Goal: Task Accomplishment & Management: Use online tool/utility

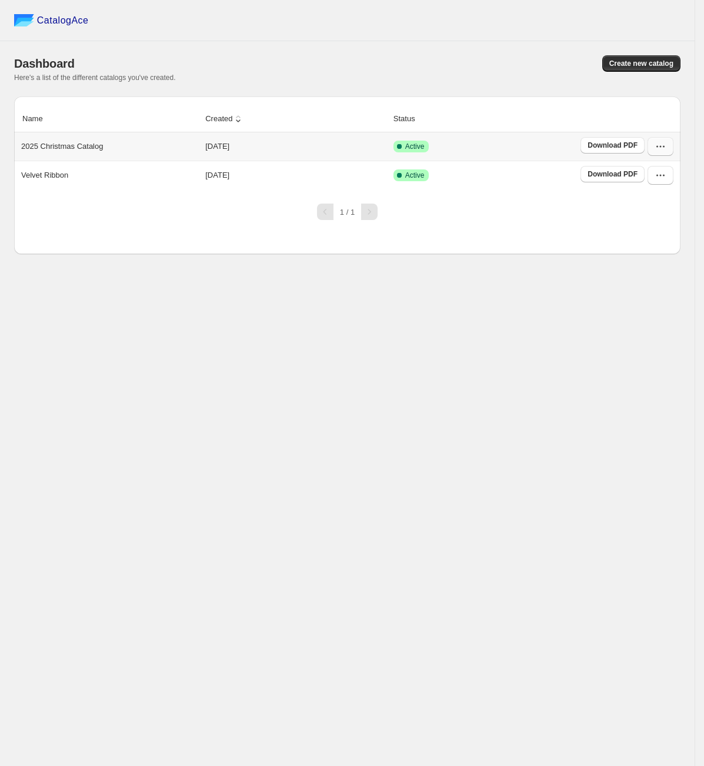
click at [664, 142] on icon "button" at bounding box center [661, 147] width 12 height 12
click at [639, 234] on span "Edit" at bounding box center [636, 233] width 13 height 9
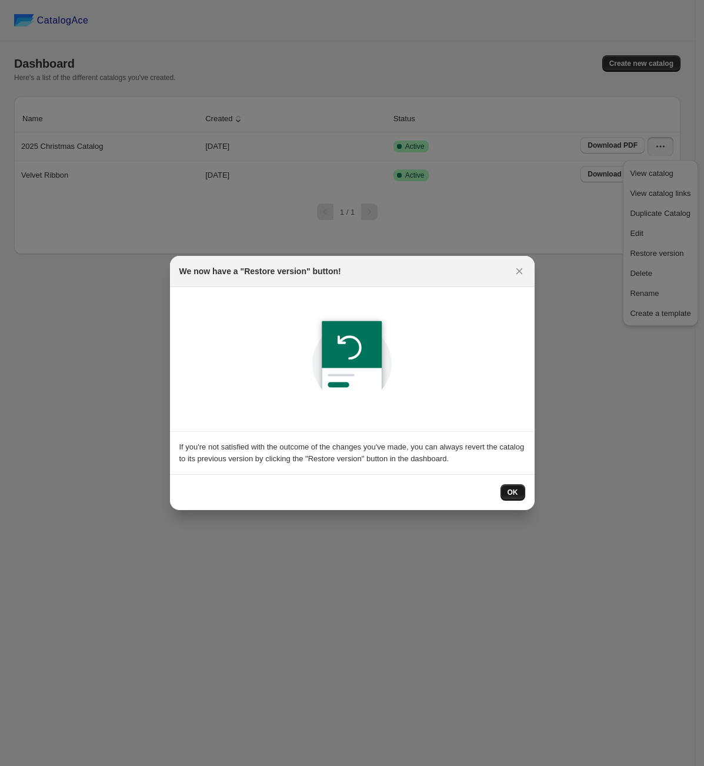
click at [510, 492] on span "OK" at bounding box center [513, 492] width 11 height 9
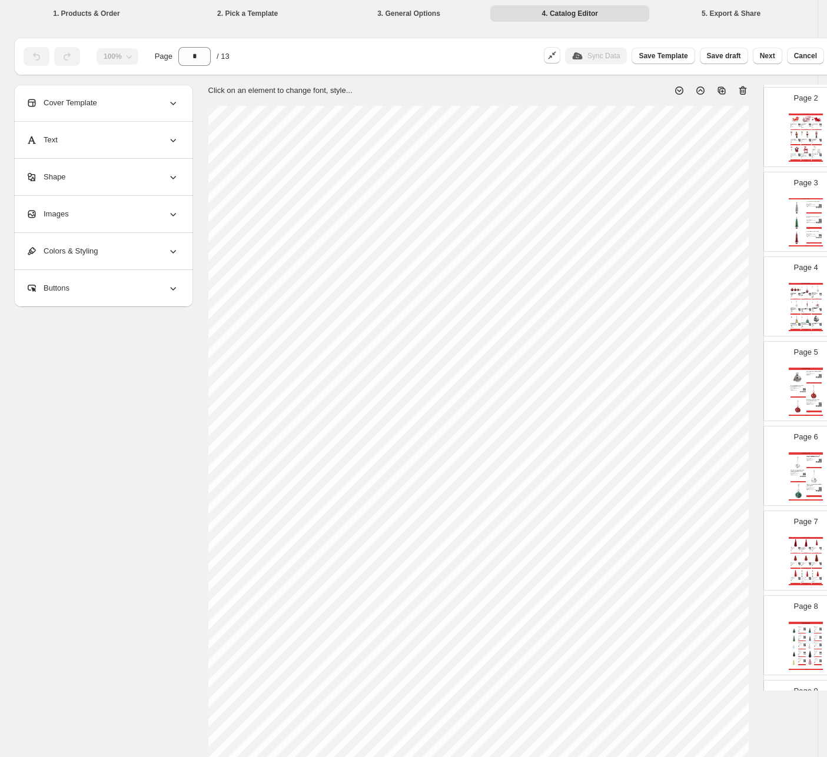
scroll to position [177, 0]
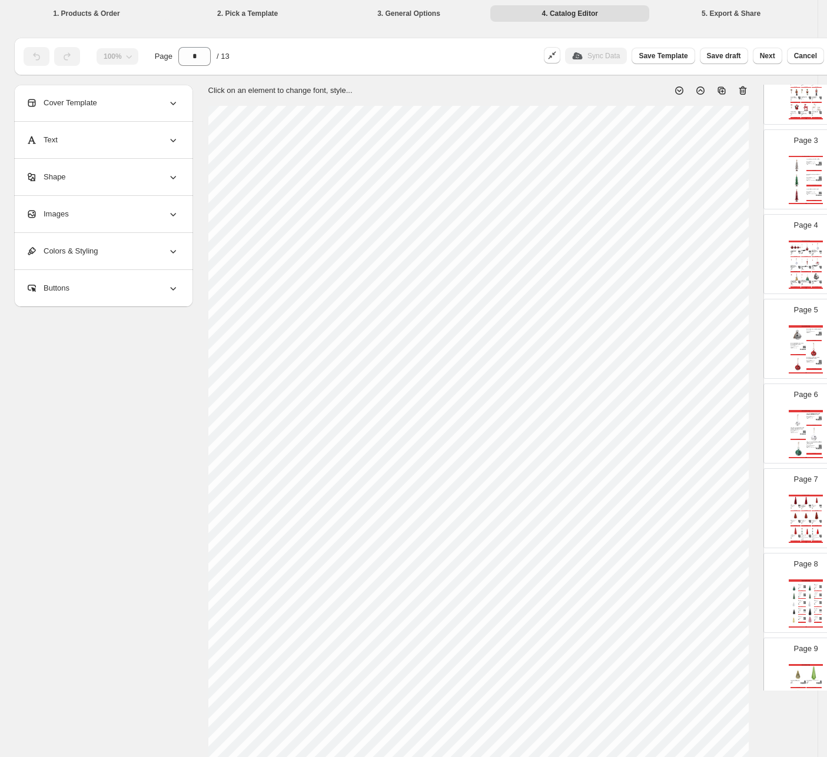
click at [704, 353] on img at bounding box center [813, 349] width 15 height 14
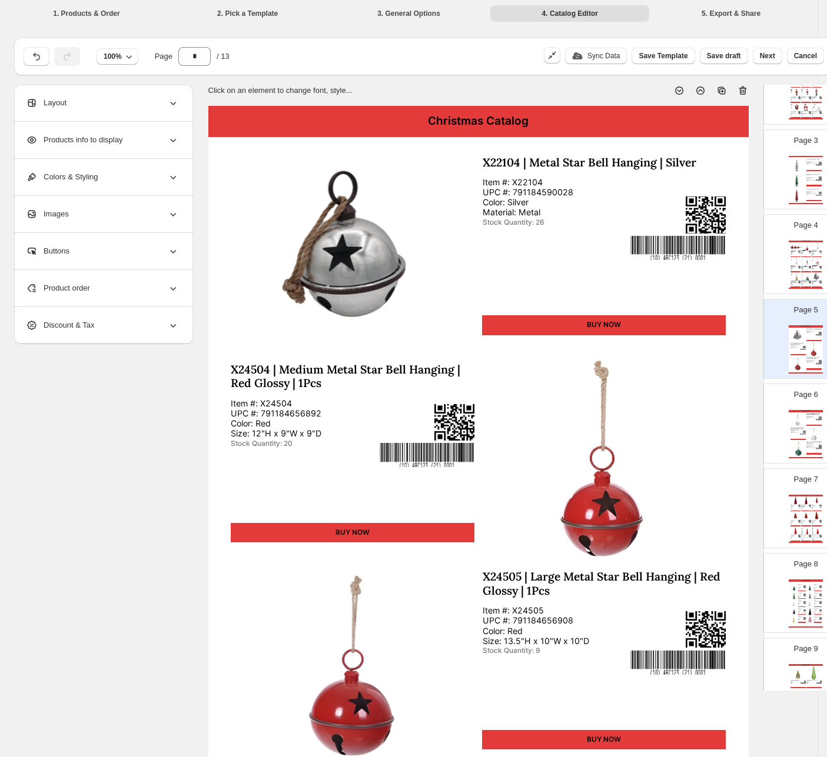
click at [704, 412] on div "Christmas Catalog" at bounding box center [805, 411] width 34 height 2
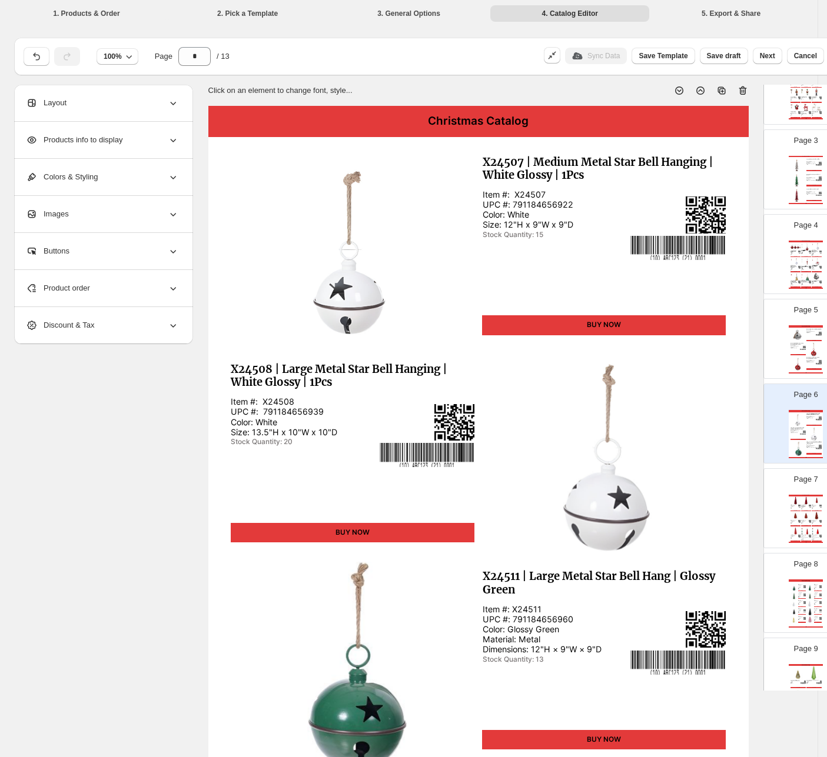
click at [704, 342] on img at bounding box center [797, 335] width 15 height 14
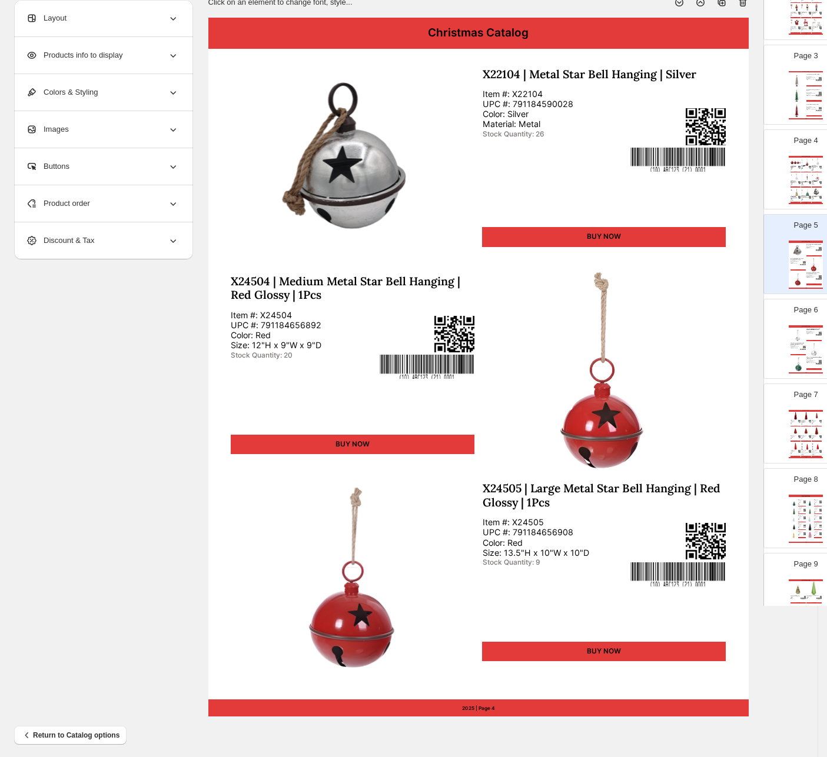
scroll to position [95, 0]
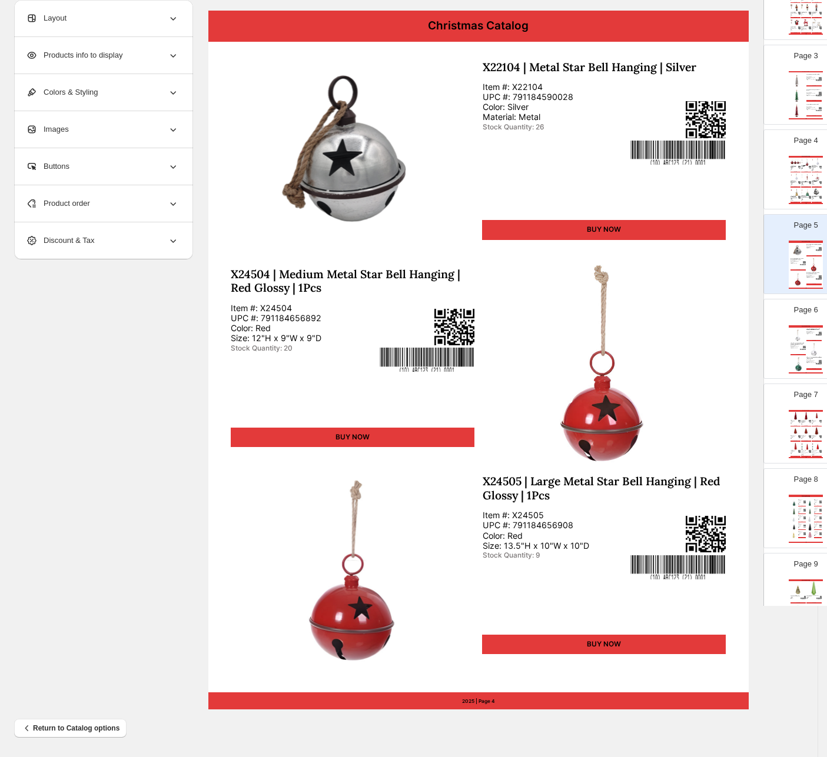
click at [82, 15] on div "Layout" at bounding box center [102, 18] width 153 height 36
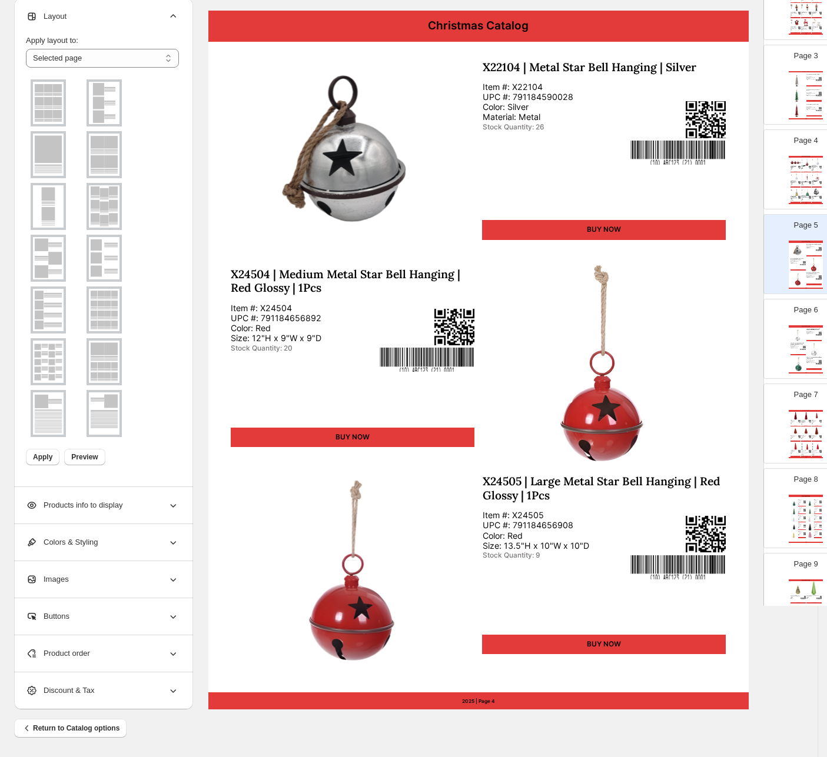
click at [704, 331] on div "X24507 | Medium Metal Star Bell Hanging | White Glossy | 1Pcs" at bounding box center [813, 330] width 15 height 2
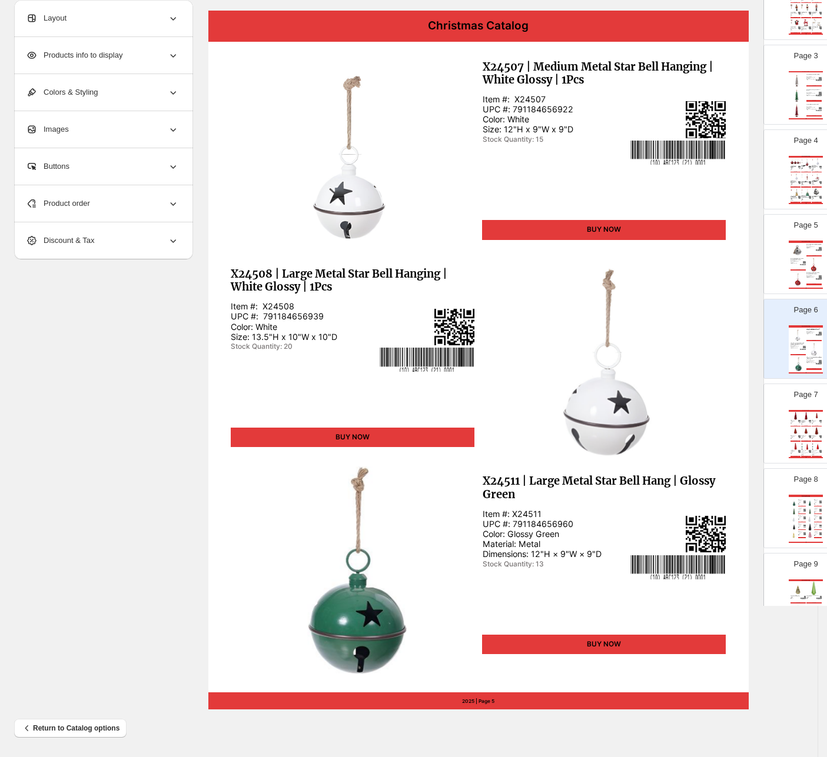
click at [704, 188] on div "BUY NOW" at bounding box center [795, 187] width 10 height 1
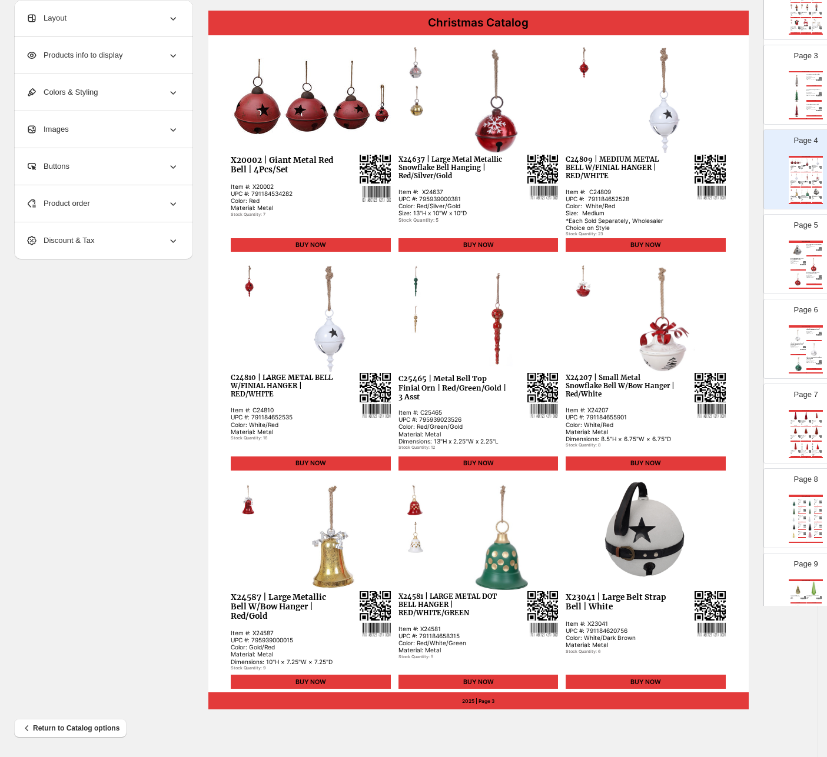
click at [704, 107] on img at bounding box center [796, 110] width 13 height 13
type input "*"
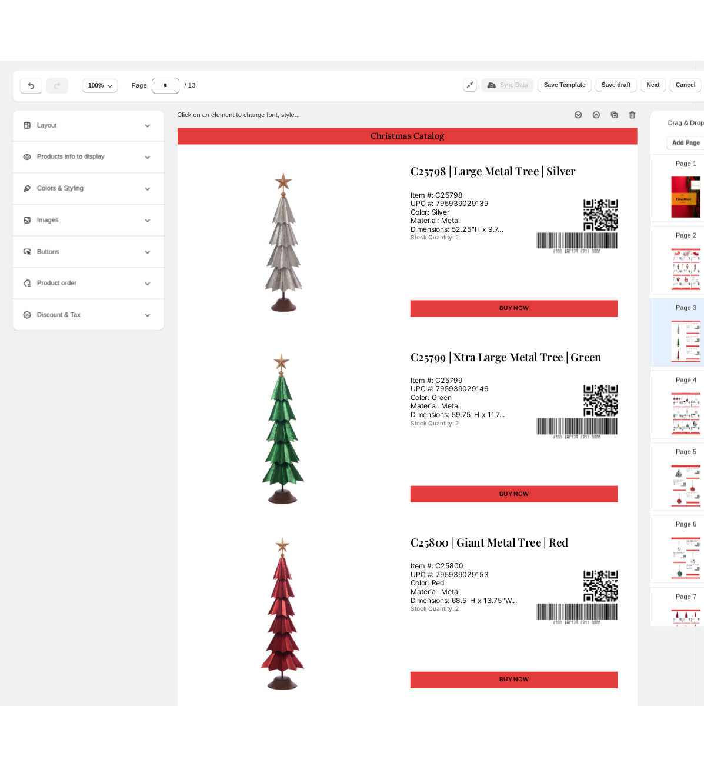
scroll to position [0, 0]
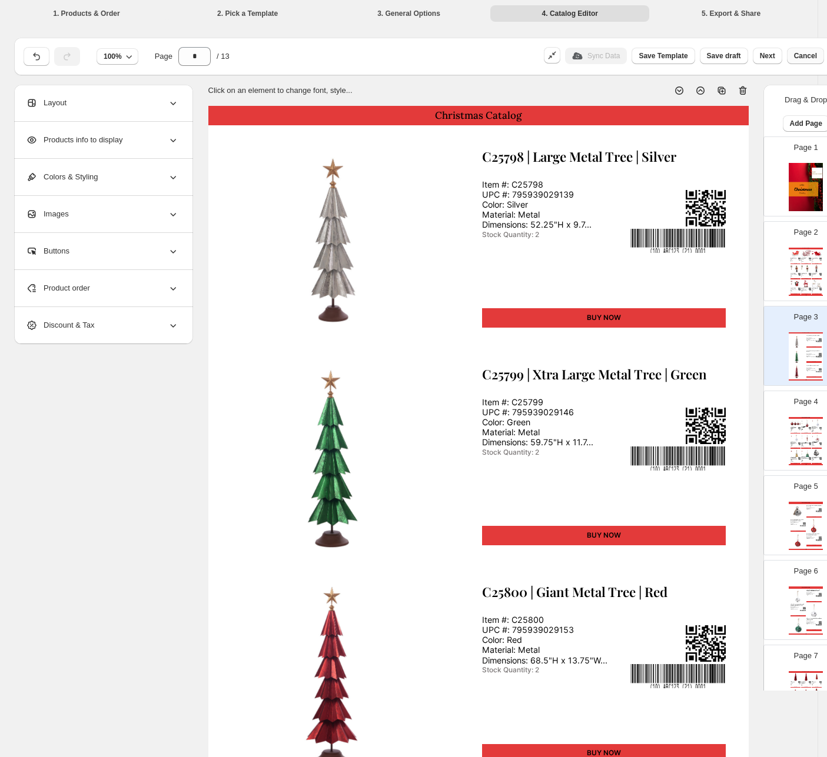
click at [704, 55] on span "Cancel" at bounding box center [805, 55] width 23 height 9
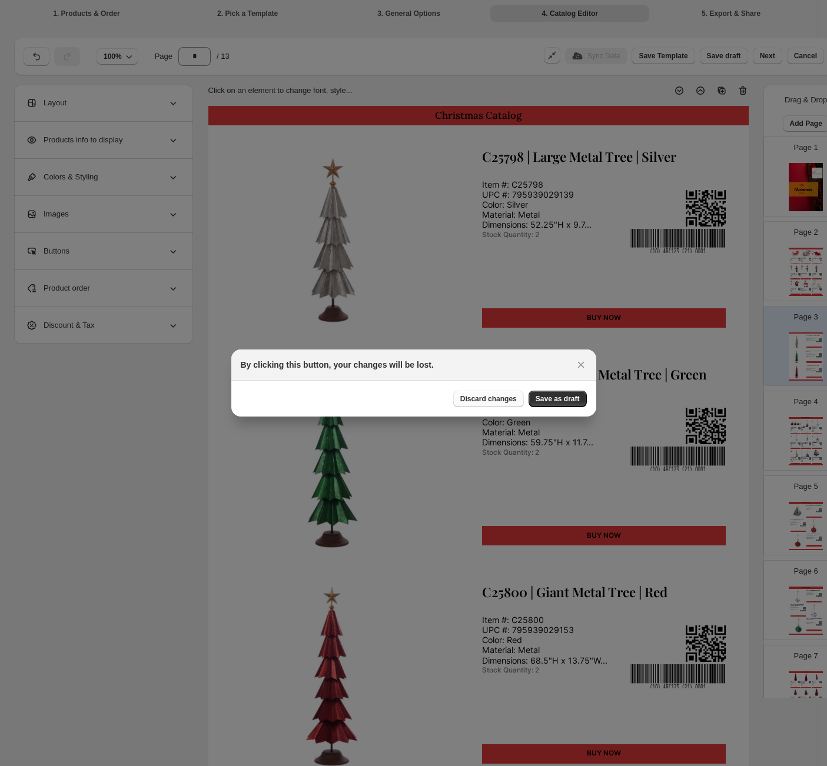
click at [497, 400] on span "Discard changes" at bounding box center [488, 398] width 56 height 9
